Goal: Task Accomplishment & Management: Use online tool/utility

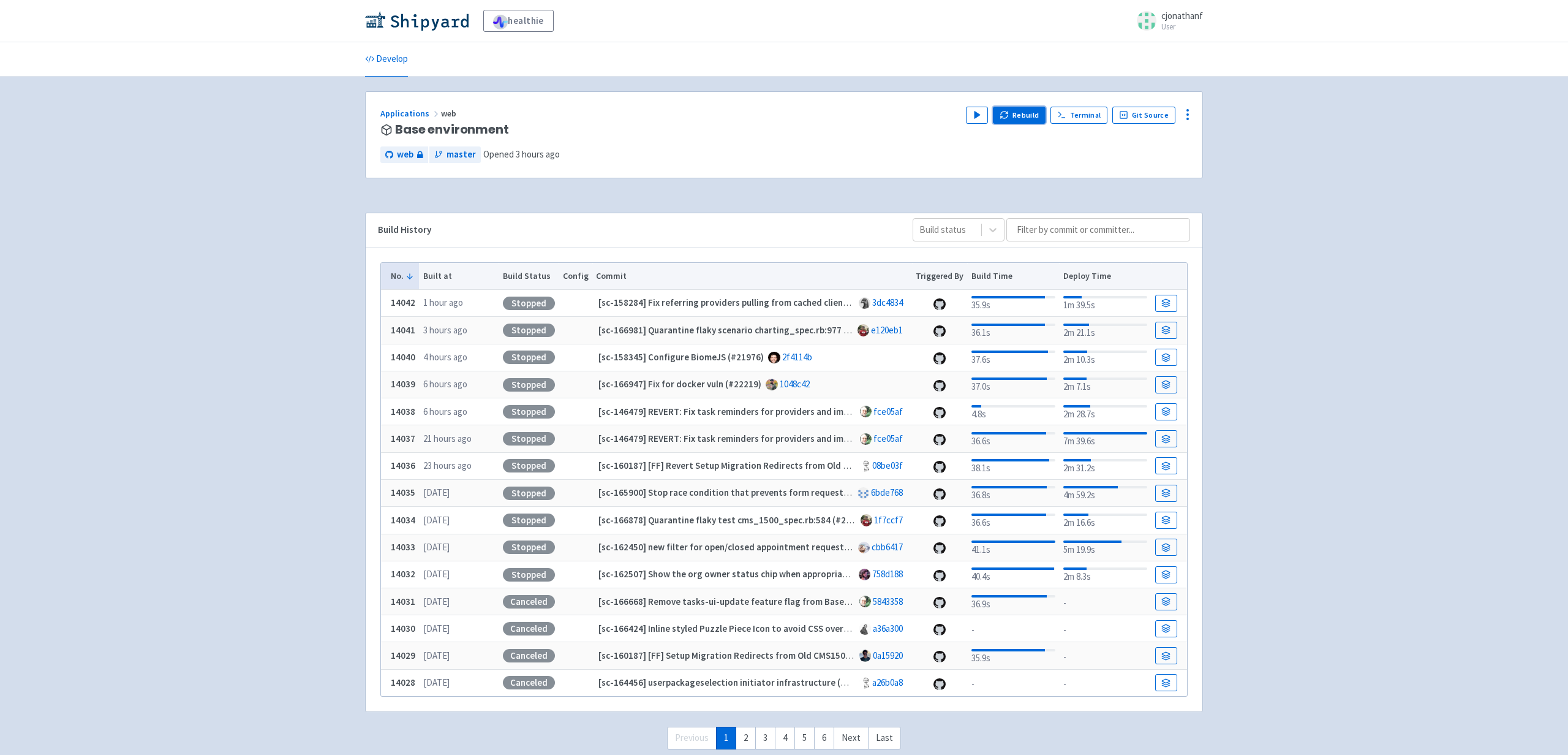
click at [1032, 114] on button "Rebuild" at bounding box center [1019, 115] width 53 height 17
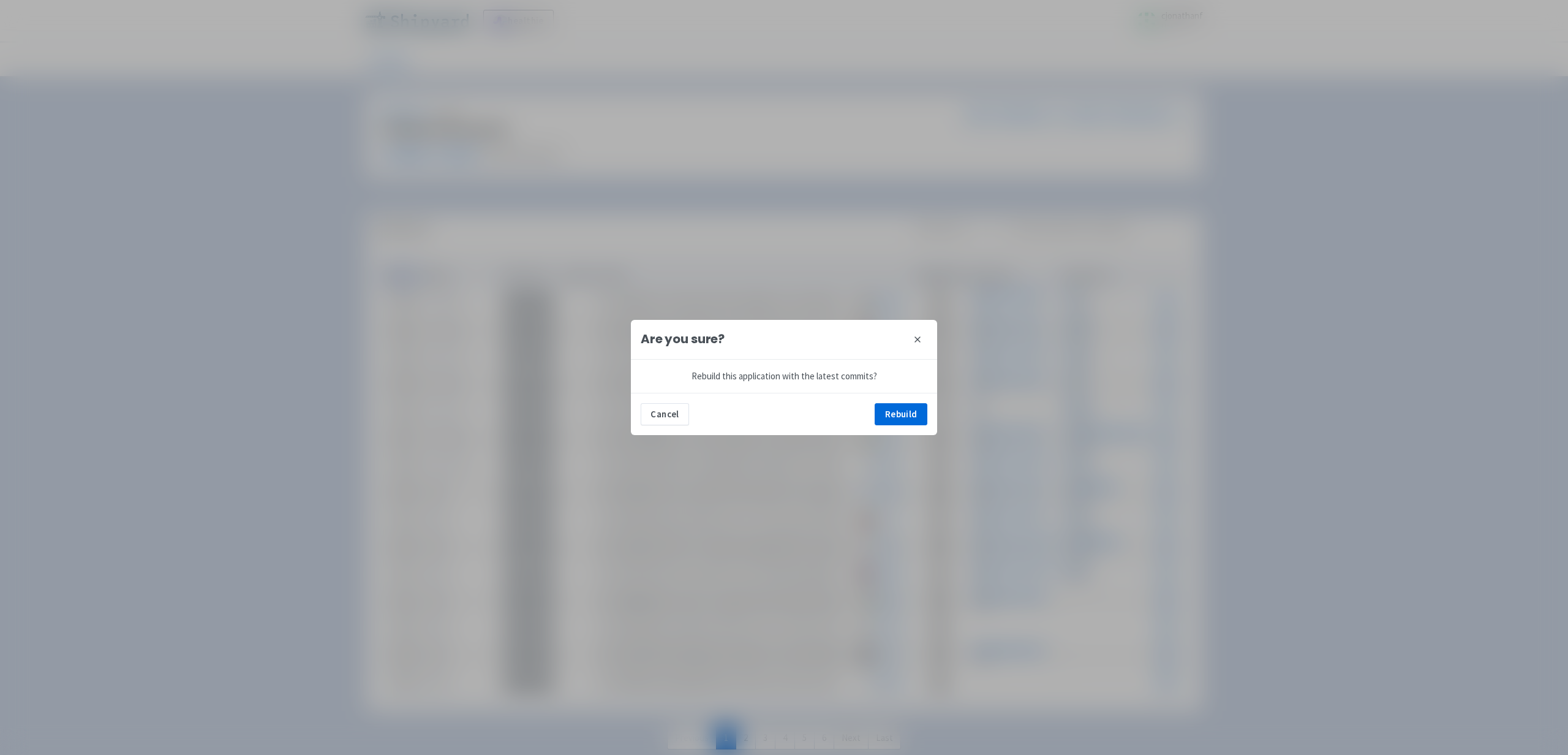
click at [927, 408] on div "Cancel Rebuild" at bounding box center [784, 414] width 306 height 42
click at [909, 411] on button "Rebuild" at bounding box center [900, 414] width 53 height 22
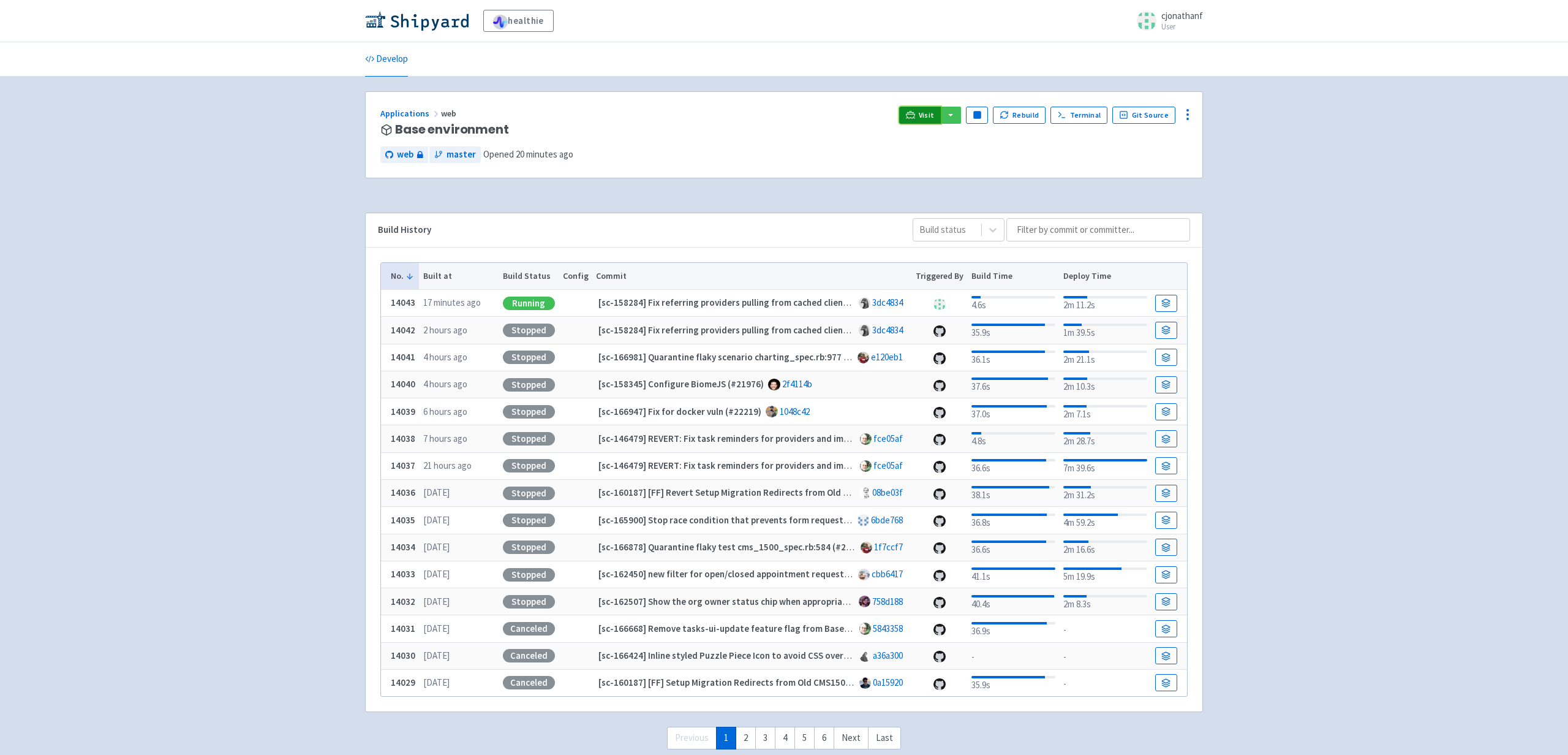
click at [931, 115] on span "Visit" at bounding box center [926, 115] width 16 height 10
